Goal: Transaction & Acquisition: Purchase product/service

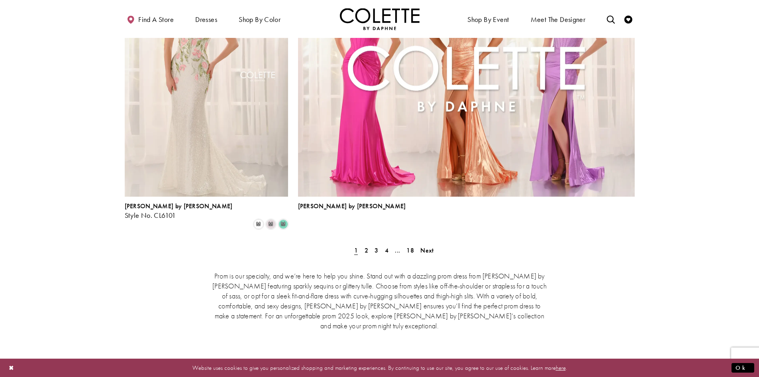
scroll to position [1753, 0]
click at [388, 245] on span "4" at bounding box center [387, 249] width 4 height 8
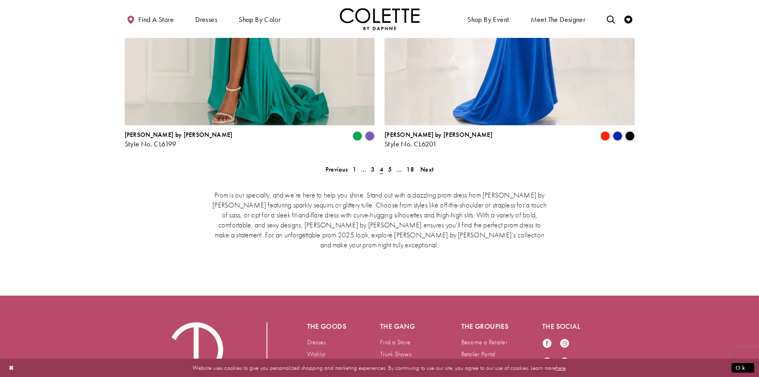
scroll to position [1692, 0]
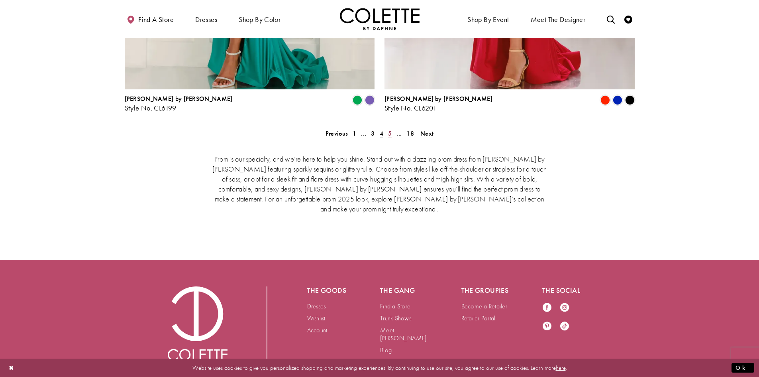
click at [390, 129] on span "5" at bounding box center [390, 133] width 4 height 8
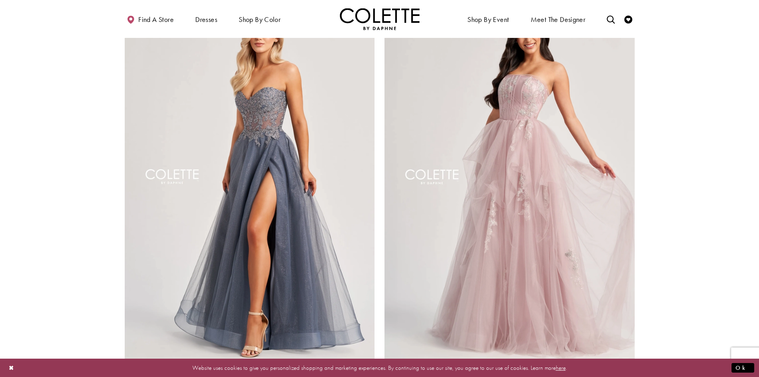
scroll to position [1639, 0]
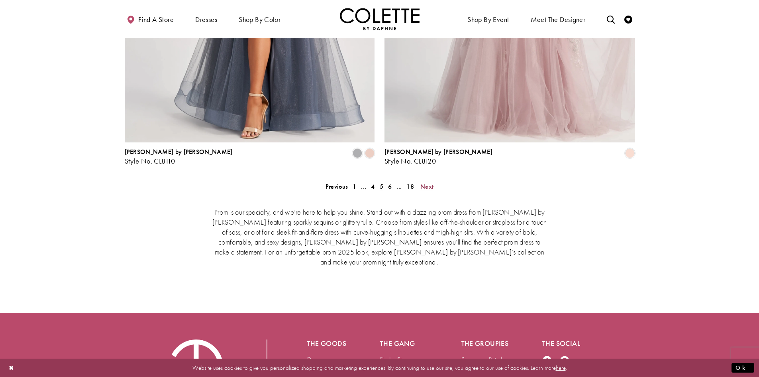
click at [427, 182] on span "Next" at bounding box center [426, 186] width 13 height 8
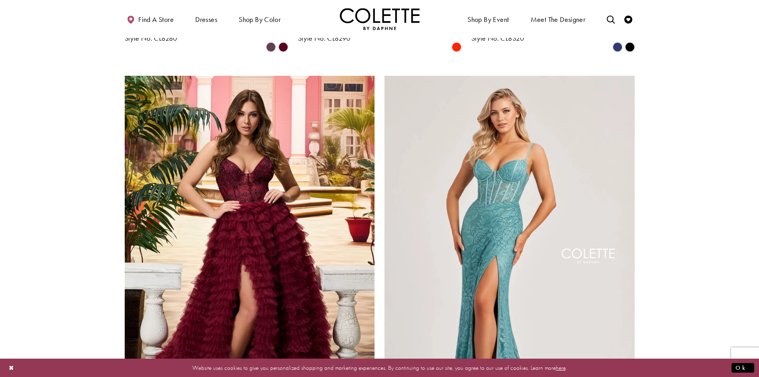
scroll to position [1559, 0]
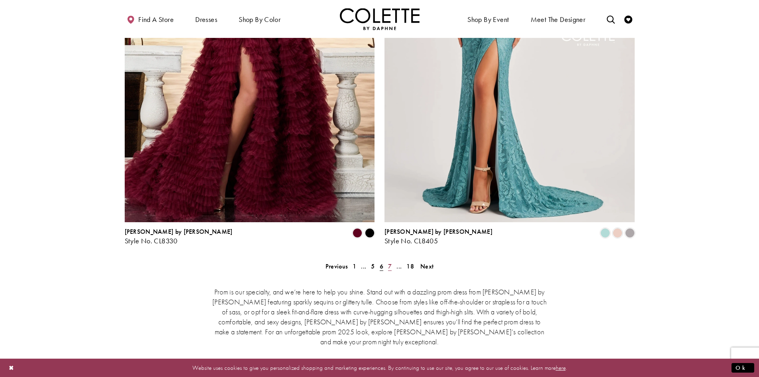
click at [391, 262] on span "7" at bounding box center [390, 266] width 4 height 8
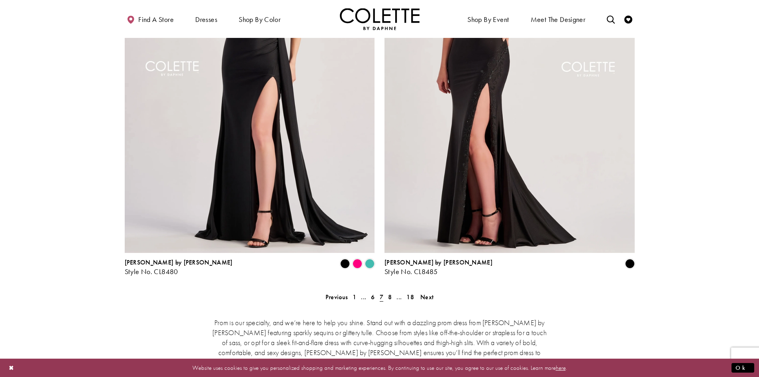
scroll to position [1639, 0]
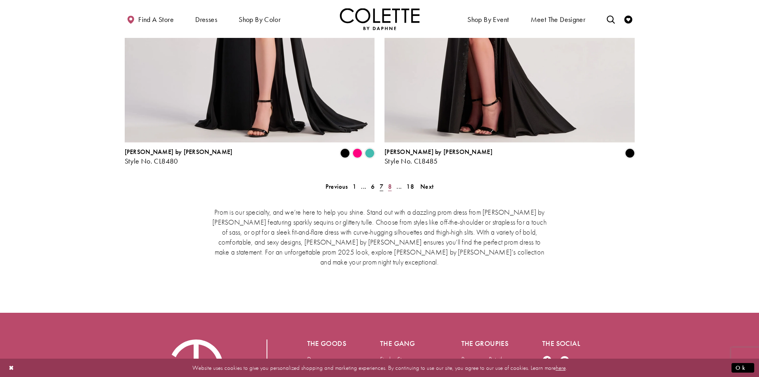
click at [391, 182] on span "8" at bounding box center [390, 186] width 4 height 8
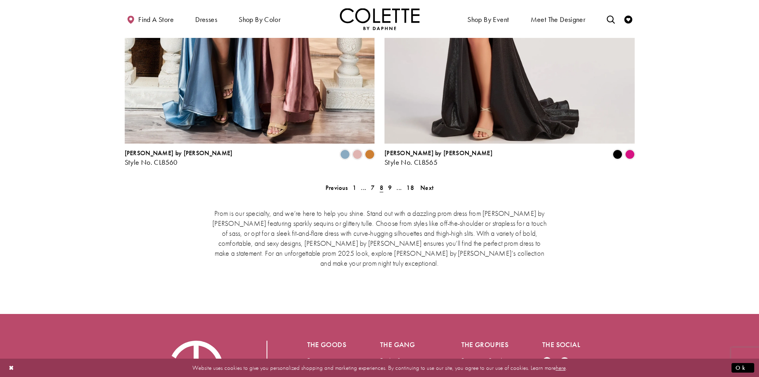
scroll to position [1639, 0]
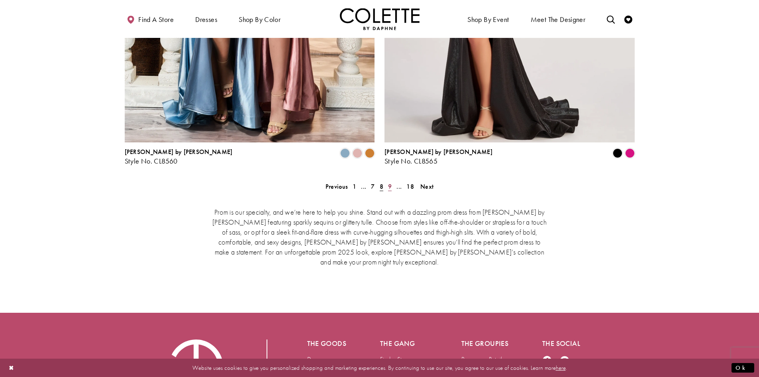
click at [390, 182] on span "9" at bounding box center [390, 186] width 4 height 8
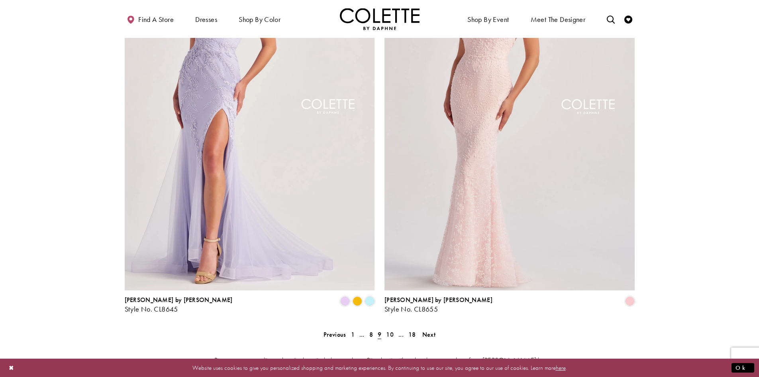
scroll to position [1559, 0]
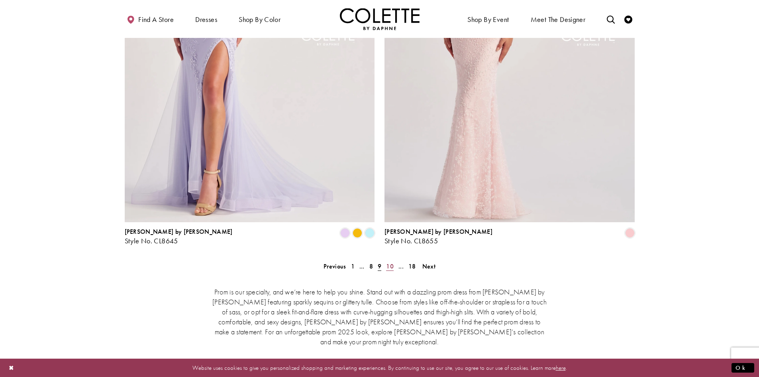
click at [388, 262] on span "10" at bounding box center [390, 266] width 8 height 8
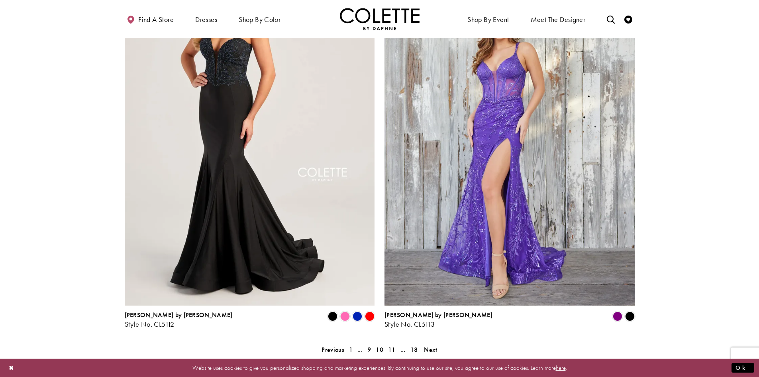
scroll to position [1559, 0]
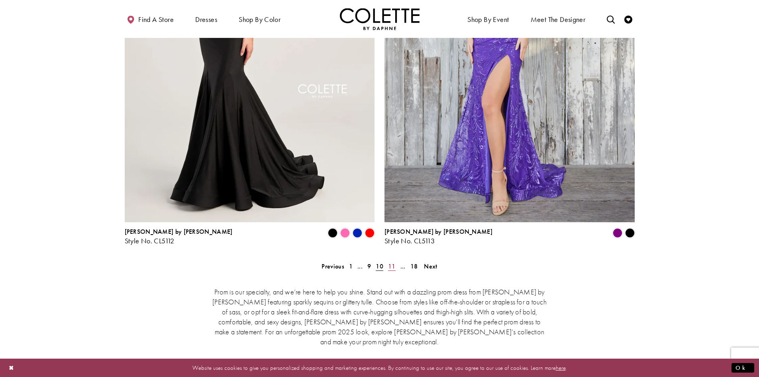
click at [392, 262] on span "11" at bounding box center [392, 266] width 8 height 8
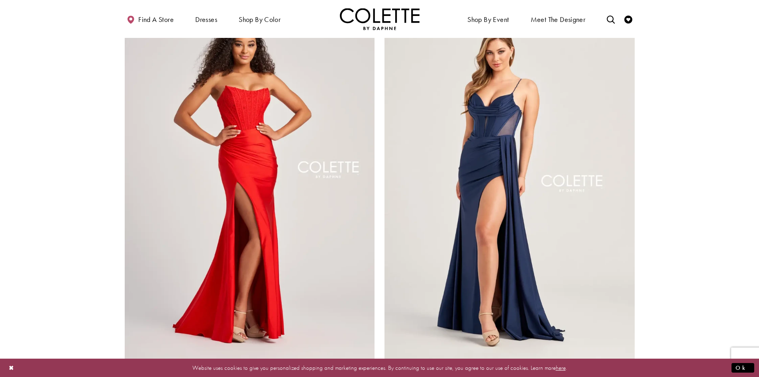
scroll to position [1479, 0]
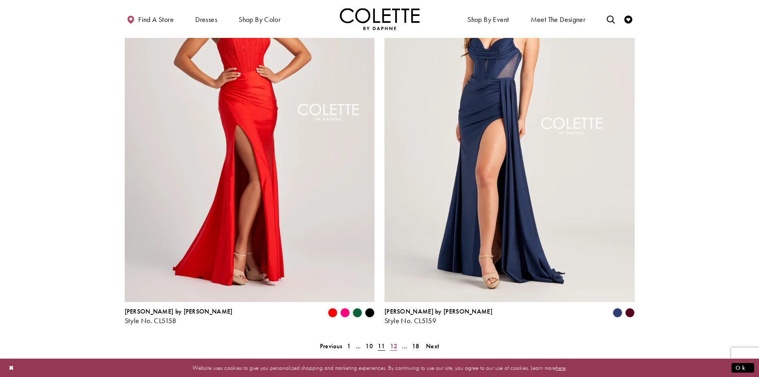
click at [394, 341] on span "12" at bounding box center [394, 345] width 8 height 8
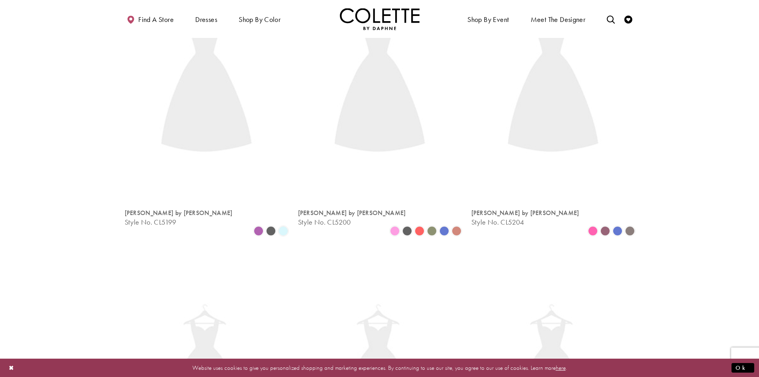
scroll to position [204, 0]
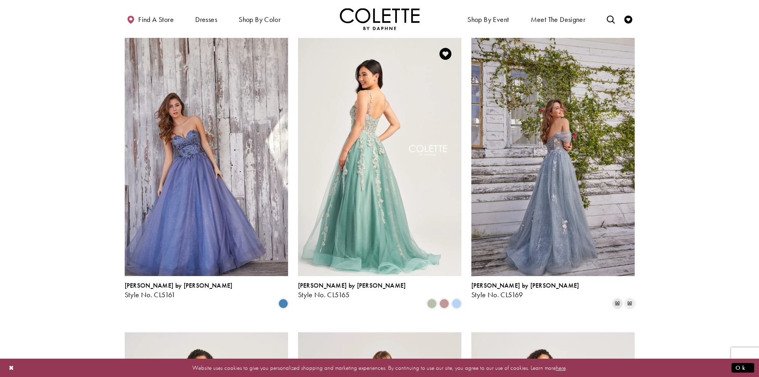
click at [375, 189] on img "Visit Colette by Daphne Style No. CL5165 Page" at bounding box center [379, 156] width 163 height 237
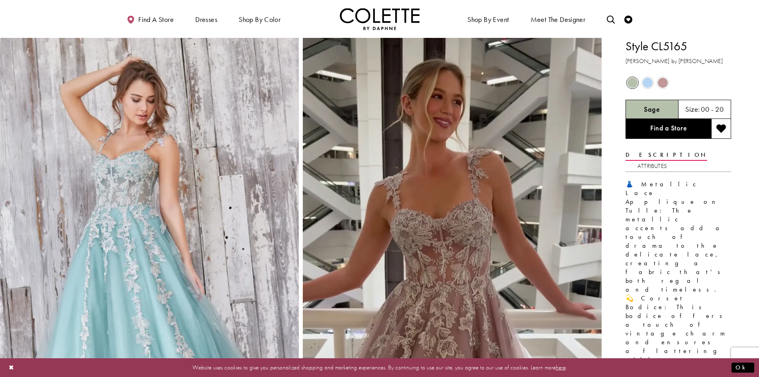
click at [648, 82] on span "Product color controls state depends on size chosen" at bounding box center [648, 83] width 10 height 10
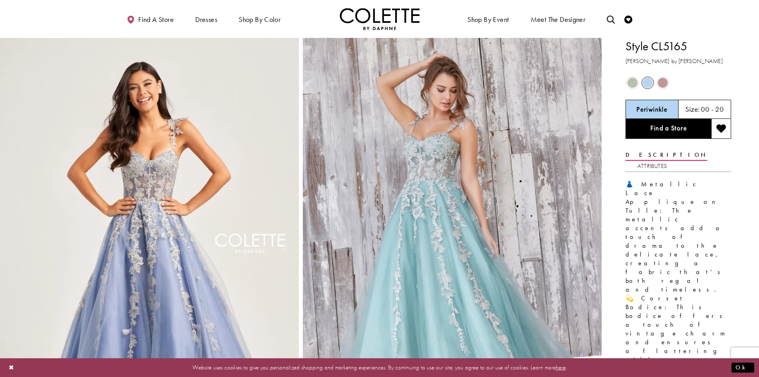
click at [635, 83] on span "Product color controls state depends on size chosen" at bounding box center [633, 83] width 10 height 10
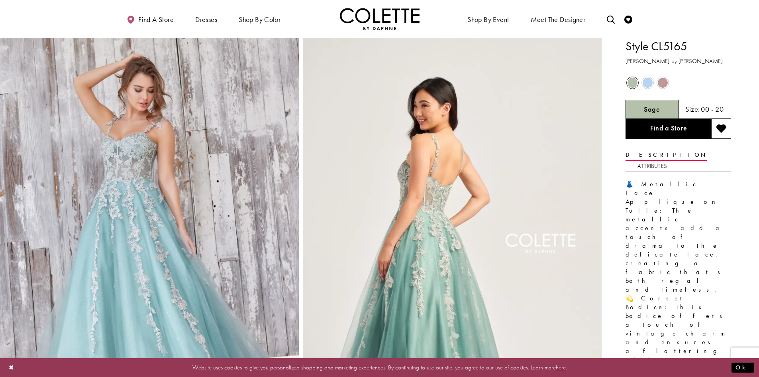
click at [662, 85] on span "Product color controls state depends on size chosen" at bounding box center [663, 83] width 10 height 10
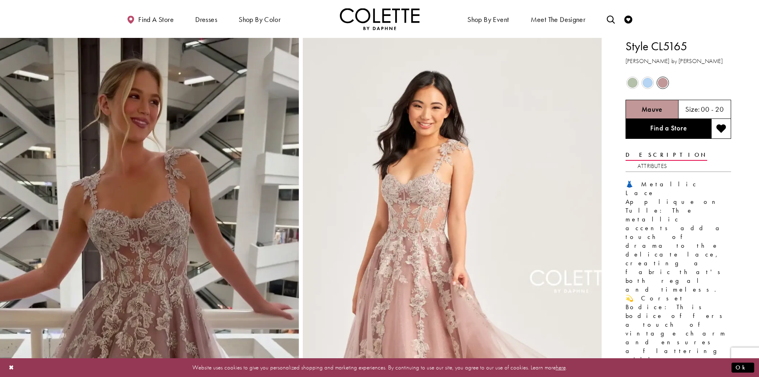
click at [633, 85] on span "Product color controls state depends on size chosen" at bounding box center [633, 83] width 10 height 10
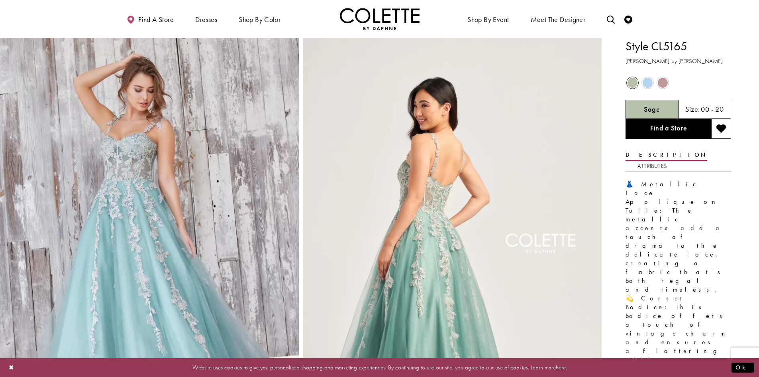
click at [660, 82] on span "Product color controls state depends on size chosen" at bounding box center [663, 83] width 10 height 10
